Goal: Task Accomplishment & Management: Complete application form

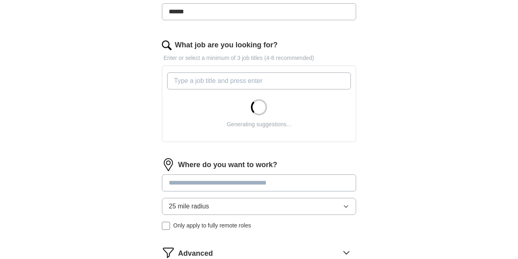
scroll to position [240, 0]
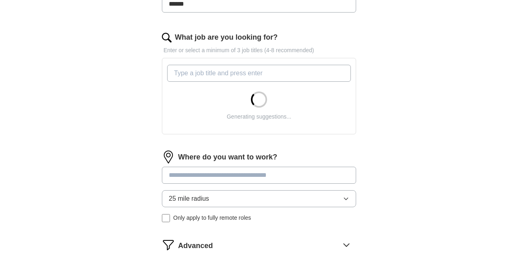
click at [221, 176] on input at bounding box center [259, 175] width 194 height 17
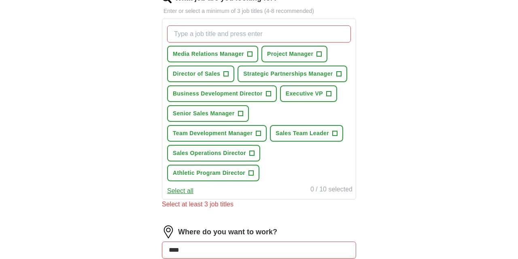
scroll to position [279, 0]
click at [194, 55] on span "Media Relations Manager" at bounding box center [208, 54] width 71 height 8
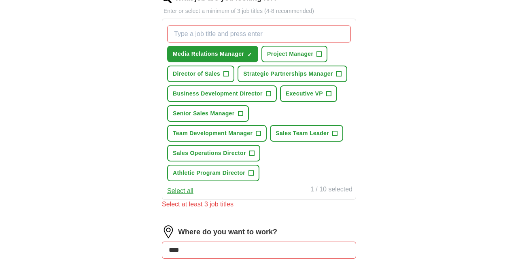
click at [296, 73] on span "Strategic Partnerships Manager" at bounding box center [287, 74] width 89 height 8
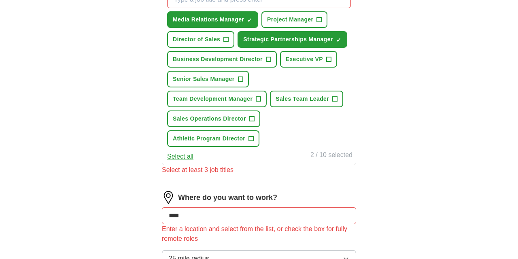
scroll to position [316, 0]
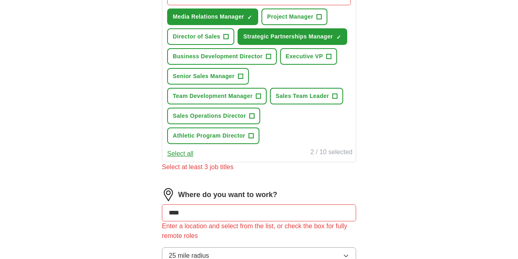
click at [299, 53] on span "Executive VP" at bounding box center [303, 56] width 37 height 8
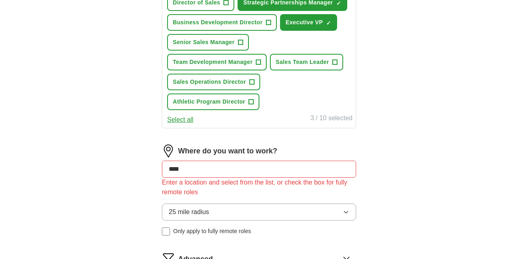
scroll to position [350, 0]
click at [202, 64] on span "Team Development Manager" at bounding box center [213, 62] width 80 height 8
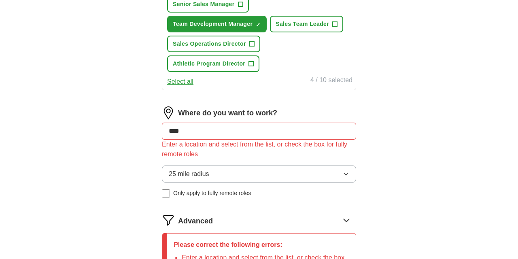
scroll to position [389, 0]
click at [216, 60] on span "Athletic Program Director" at bounding box center [209, 63] width 72 height 8
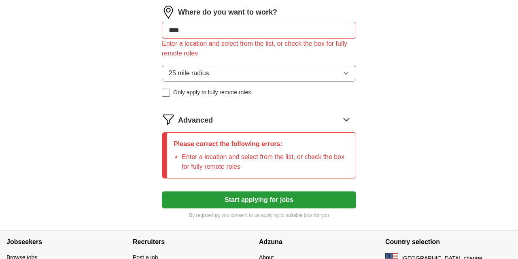
scroll to position [489, 0]
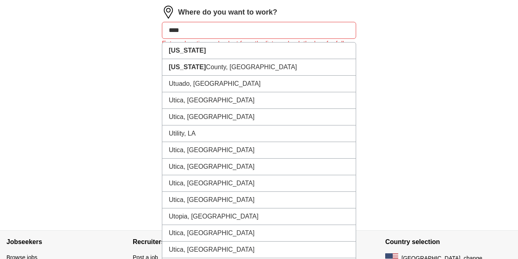
drag, startPoint x: 189, startPoint y: 30, endPoint x: 133, endPoint y: 29, distance: 55.8
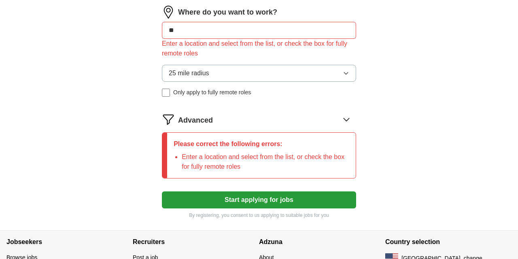
type input "*"
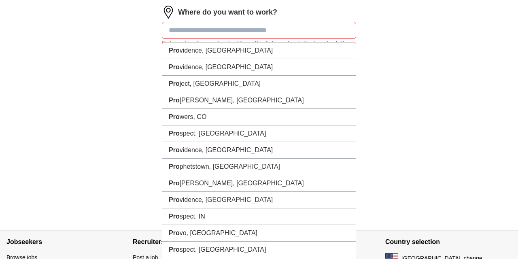
type input "*"
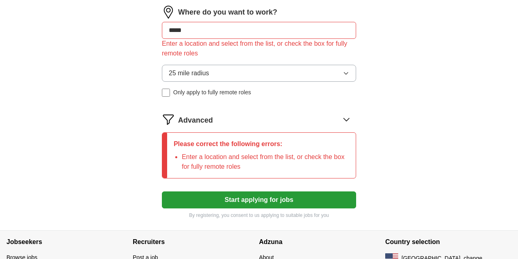
type input "******"
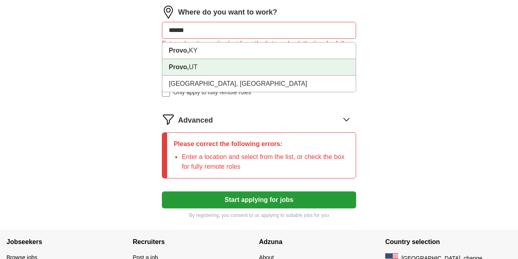
click at [194, 63] on li "Provo, [GEOGRAPHIC_DATA]" at bounding box center [258, 67] width 193 height 17
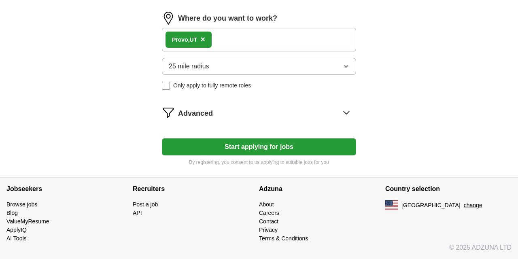
click at [228, 66] on button "25 mile radius" at bounding box center [259, 66] width 194 height 17
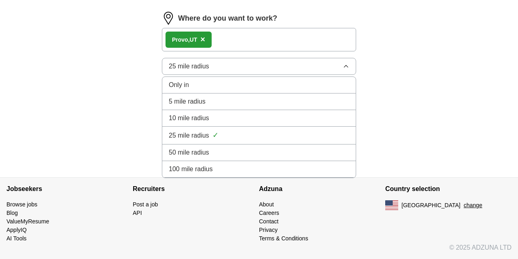
click at [251, 153] on div "50 mile radius" at bounding box center [259, 153] width 180 height 10
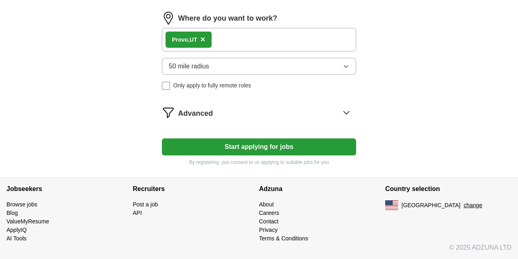
click at [225, 144] on button "Start applying for jobs" at bounding box center [259, 146] width 194 height 17
select select "**"
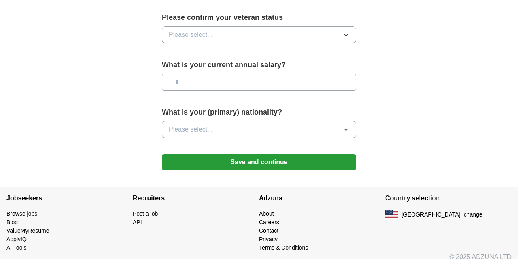
scroll to position [0, 0]
